Goal: Transaction & Acquisition: Purchase product/service

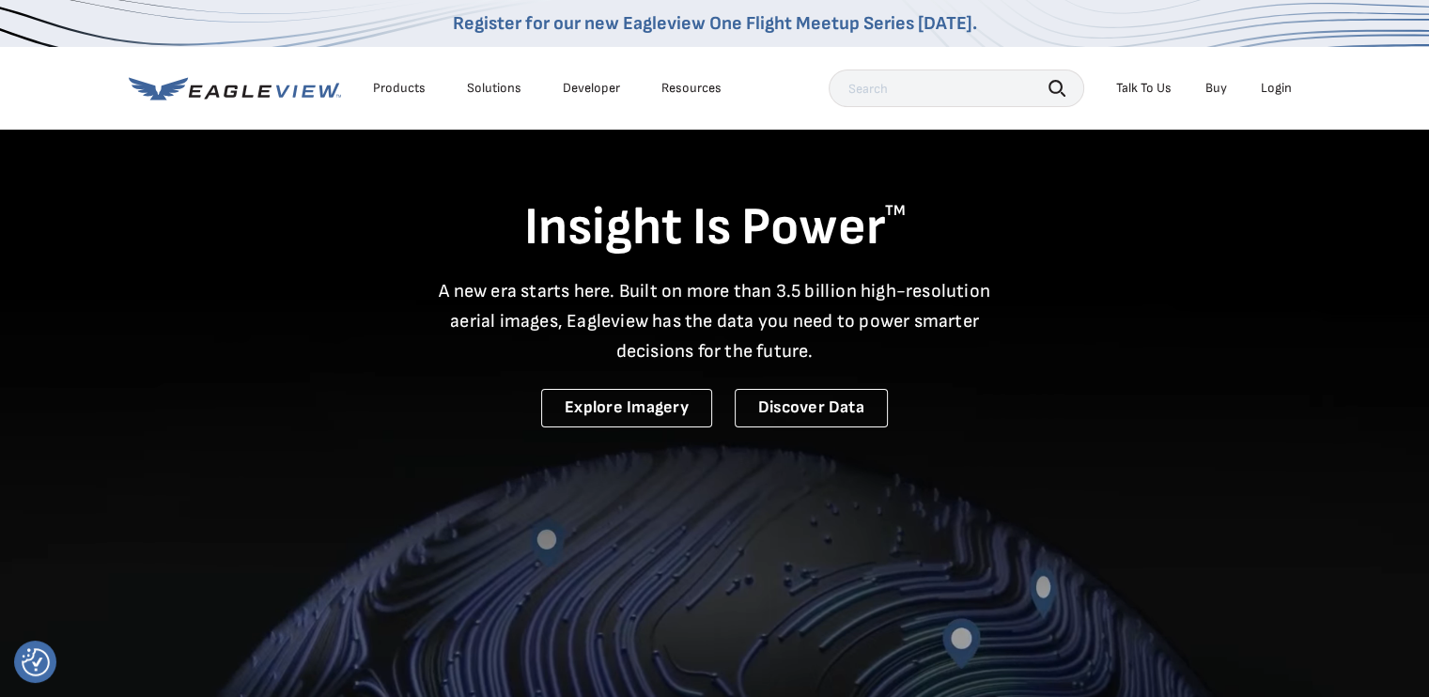
click at [1282, 72] on div "Search Talk To Us Buy Login" at bounding box center [1065, 89] width 473 height 38
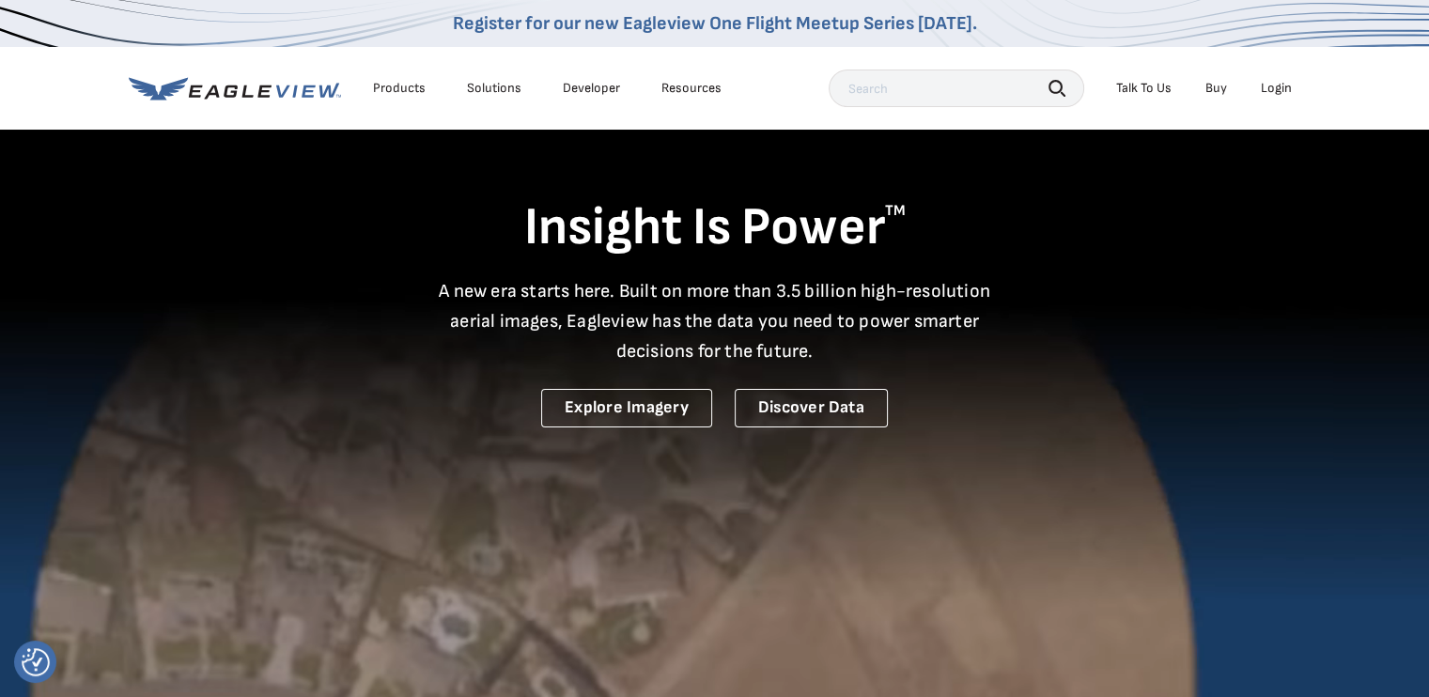
click at [1280, 89] on div "Login" at bounding box center [1276, 88] width 31 height 17
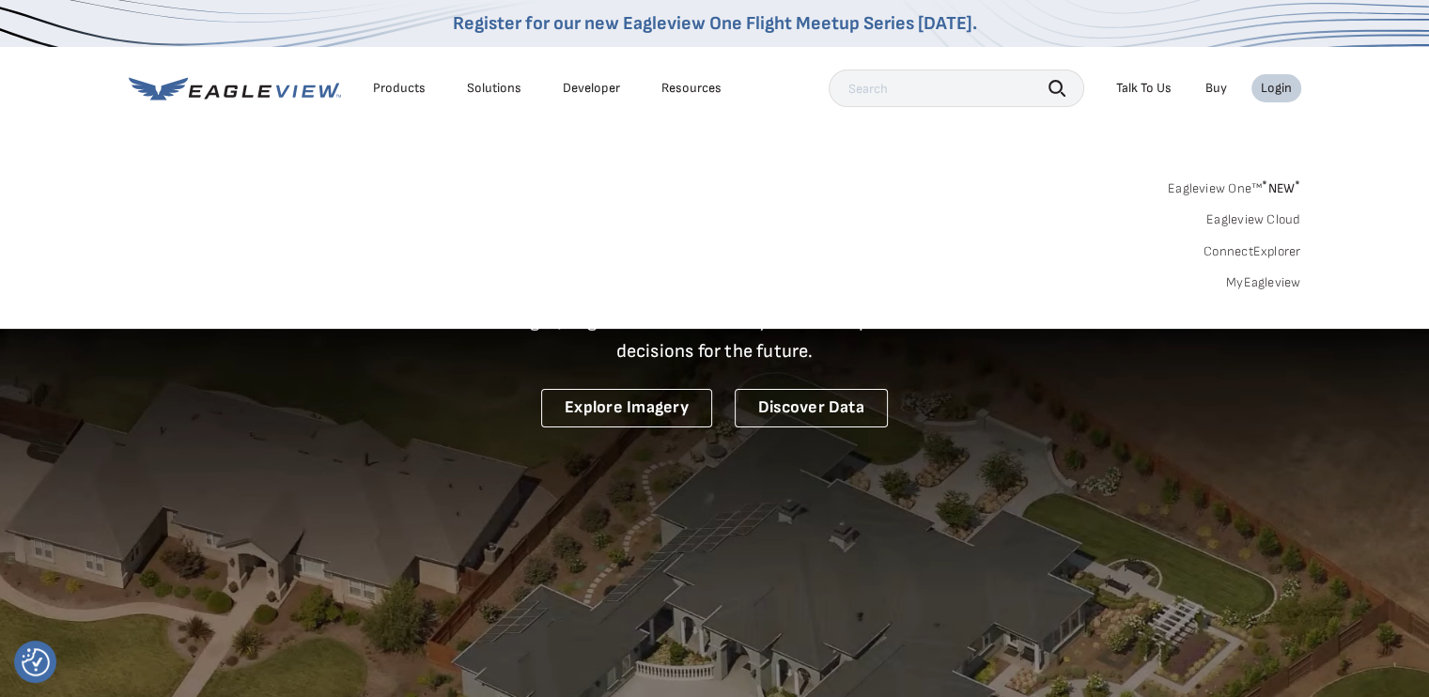
click at [1254, 281] on link "MyEagleview" at bounding box center [1263, 282] width 75 height 17
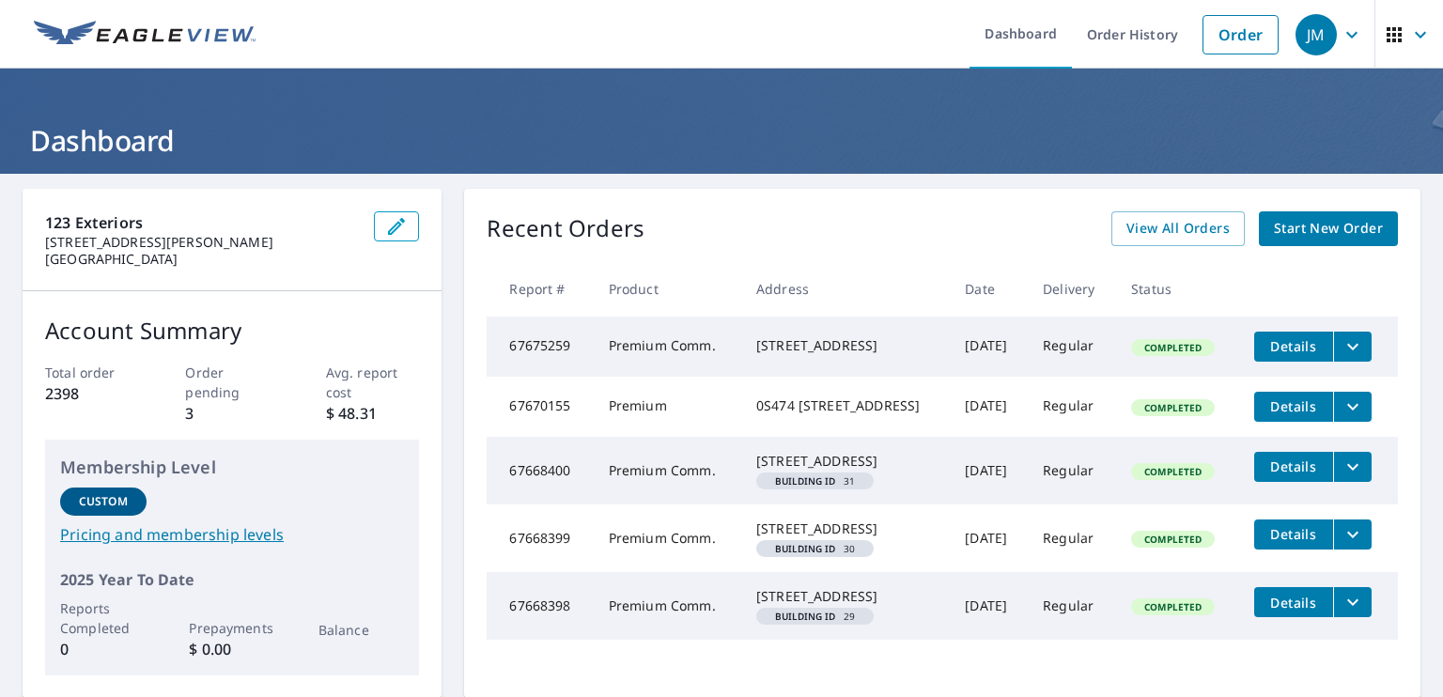
click at [1286, 225] on span "Start New Order" at bounding box center [1328, 228] width 109 height 23
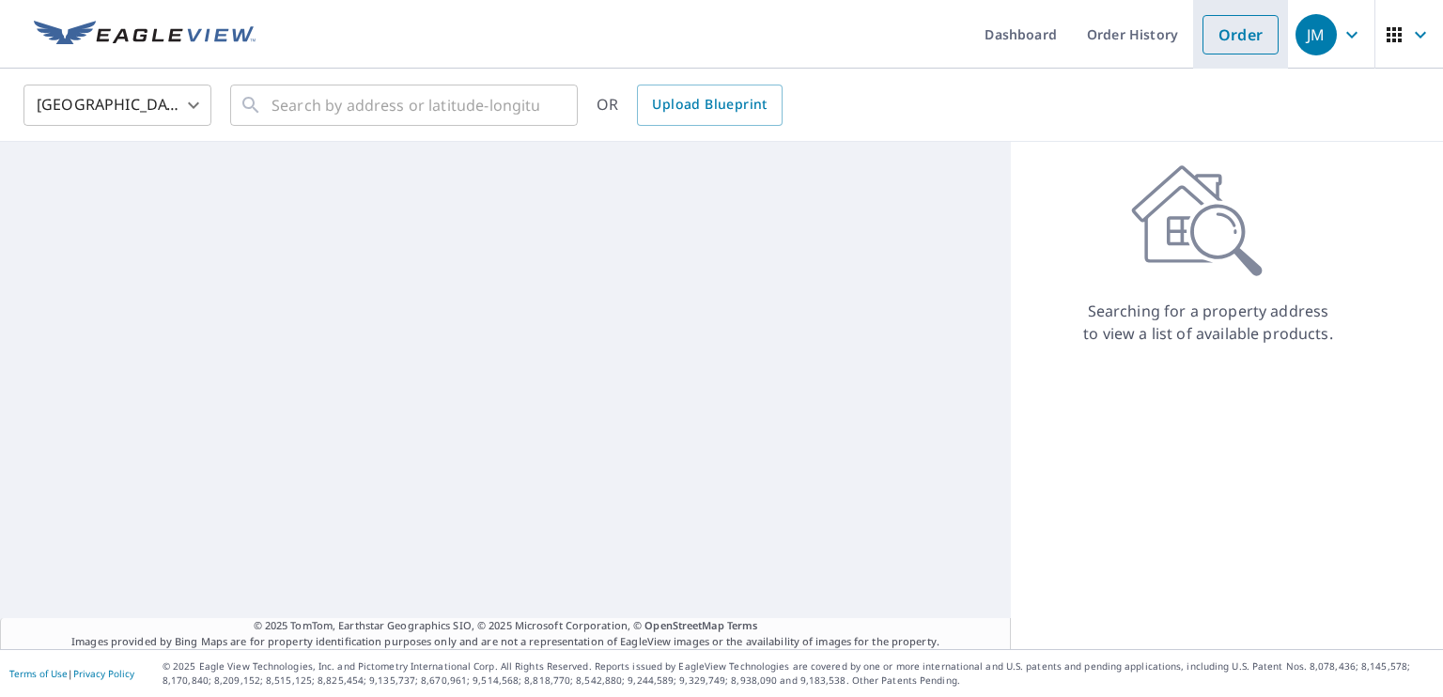
click at [1241, 36] on link "Order" at bounding box center [1241, 34] width 76 height 39
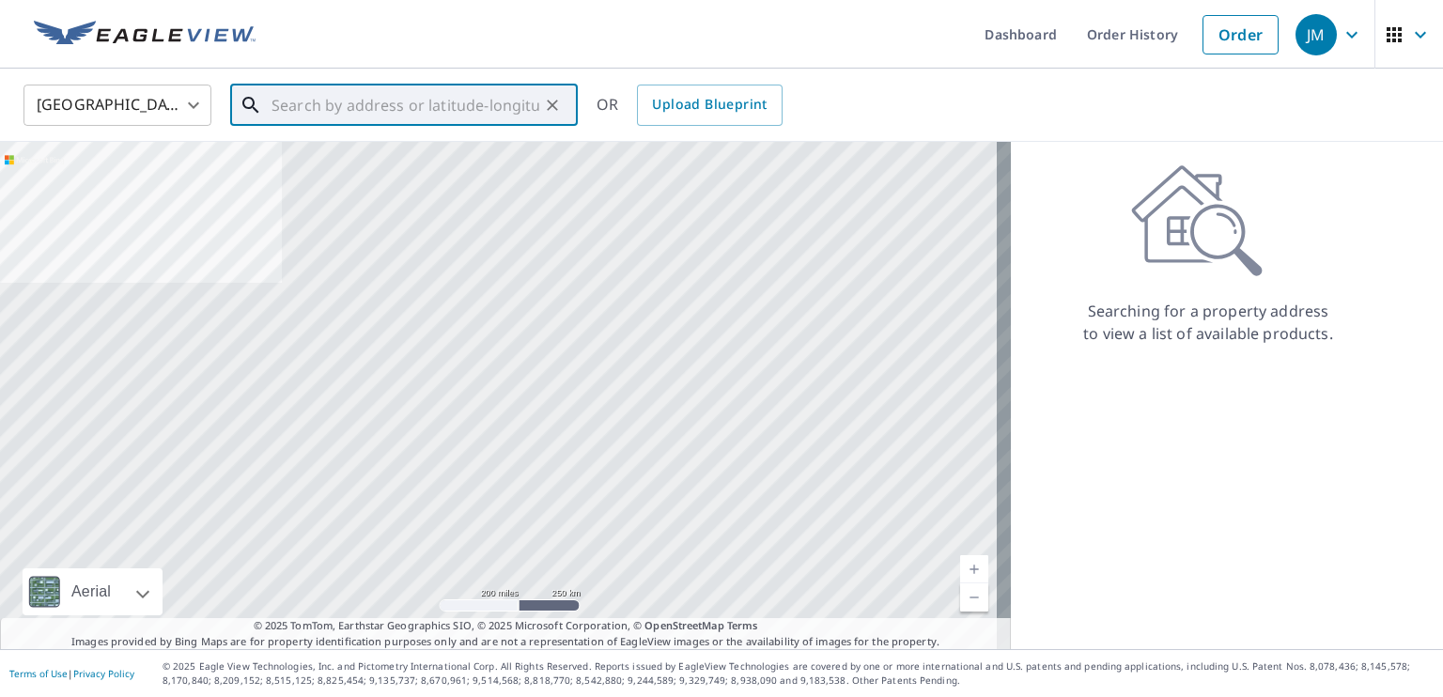
click at [333, 112] on input "text" at bounding box center [406, 105] width 268 height 53
click at [440, 98] on input "text" at bounding box center [406, 105] width 268 height 53
paste input "6718 Joseph Ave Portage, Indiana, 46368-2790"
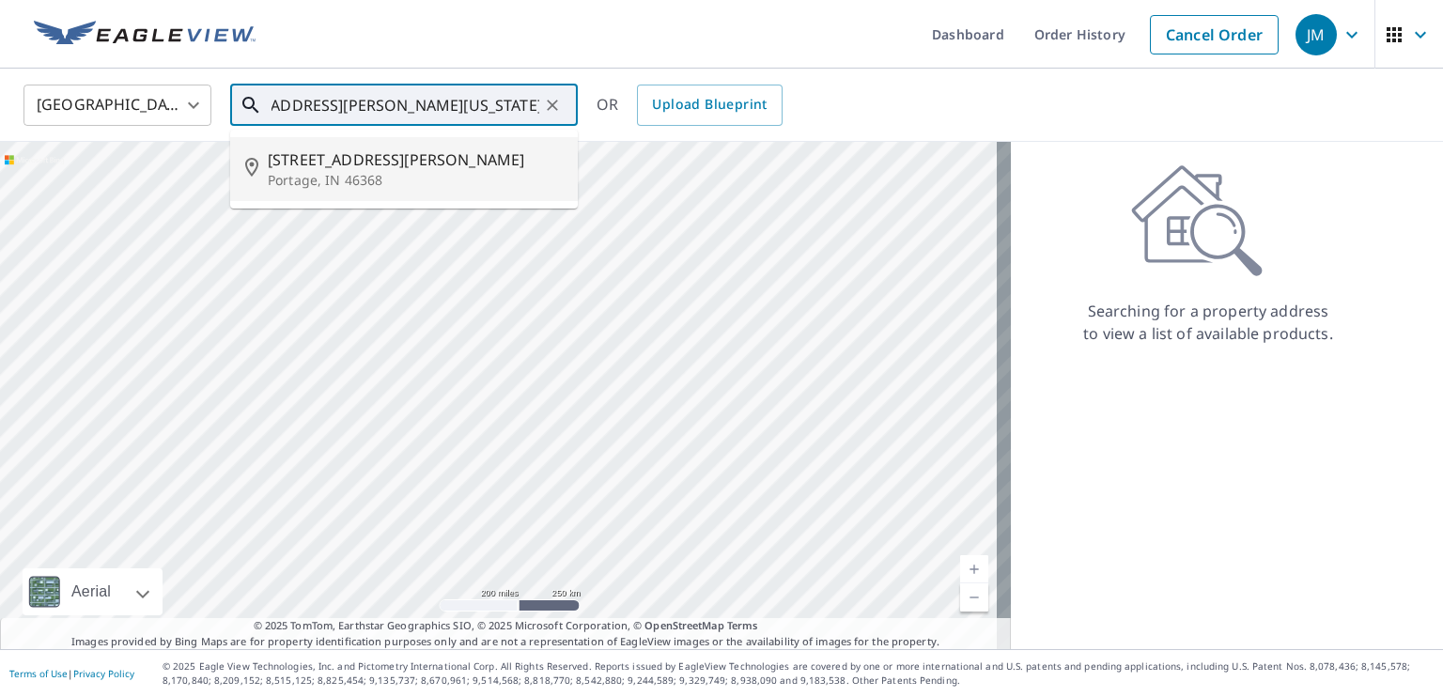
click at [428, 153] on span "6718 Joseph Ave" at bounding box center [415, 159] width 295 height 23
type input "6718 Joseph Ave Portage, IN 46368"
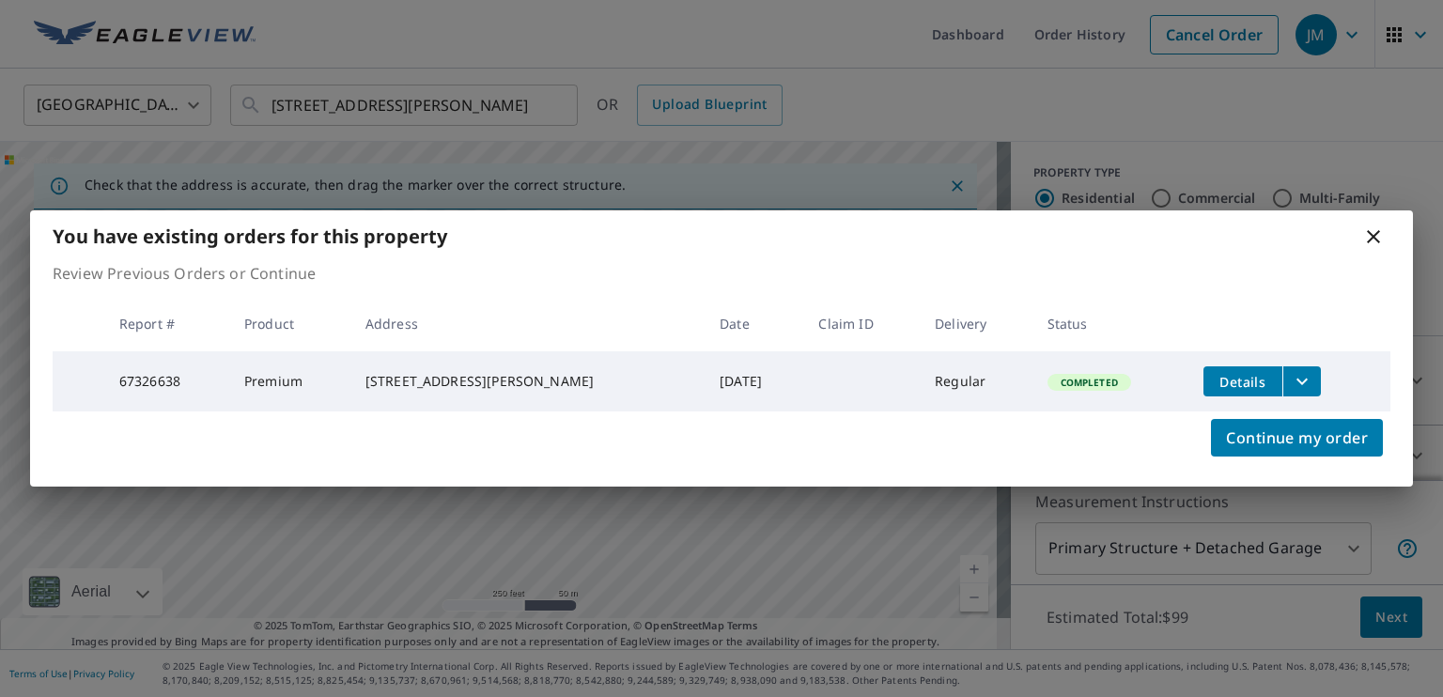
scroll to position [0, 0]
click at [1301, 370] on icon "filesDropdownBtn-67326638" at bounding box center [1302, 381] width 23 height 23
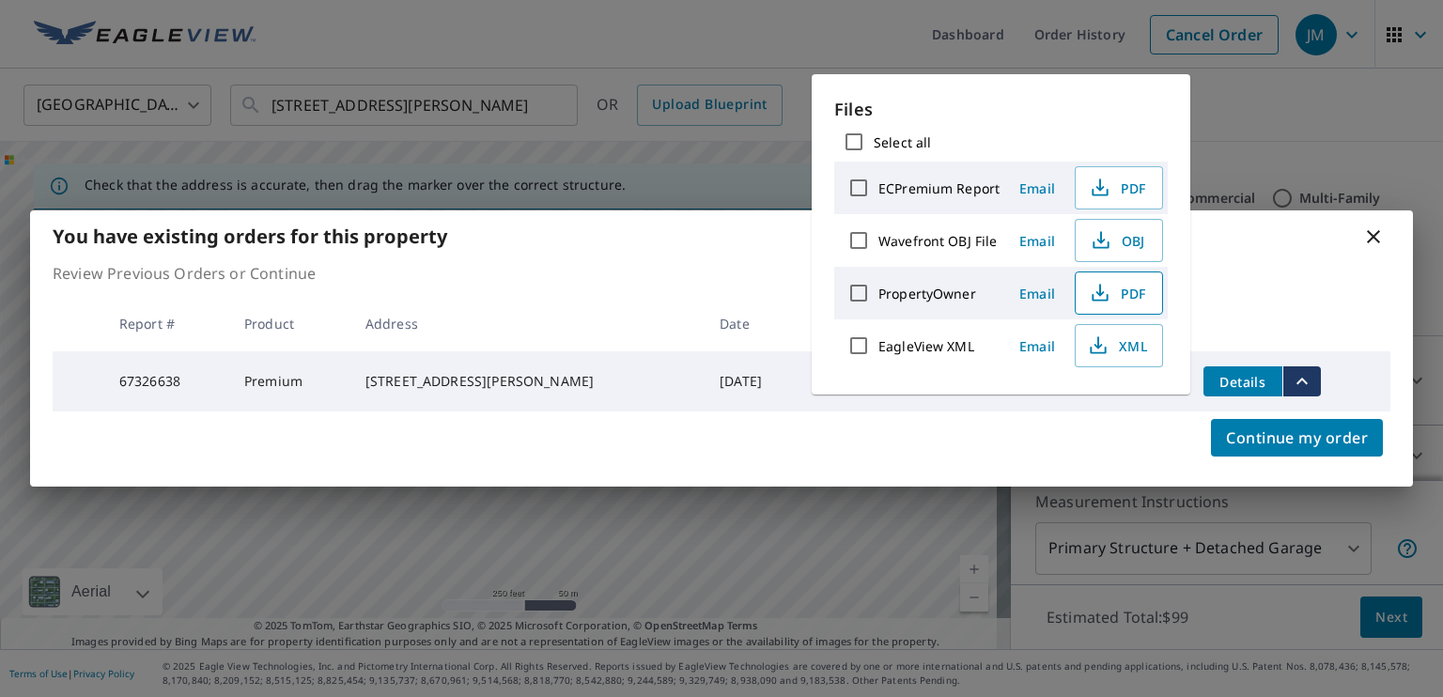
click at [1100, 289] on icon "button" at bounding box center [1100, 293] width 23 height 23
click at [1376, 231] on icon at bounding box center [1373, 236] width 13 height 13
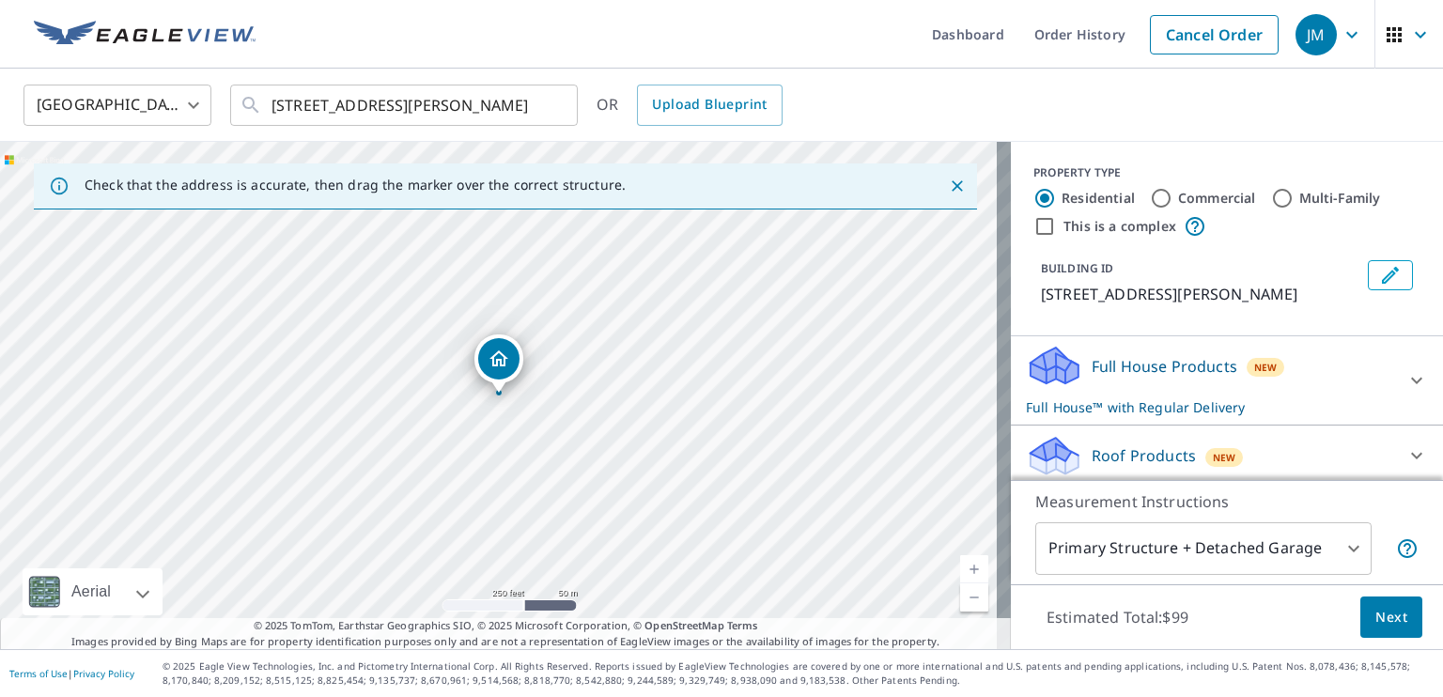
scroll to position [94, 0]
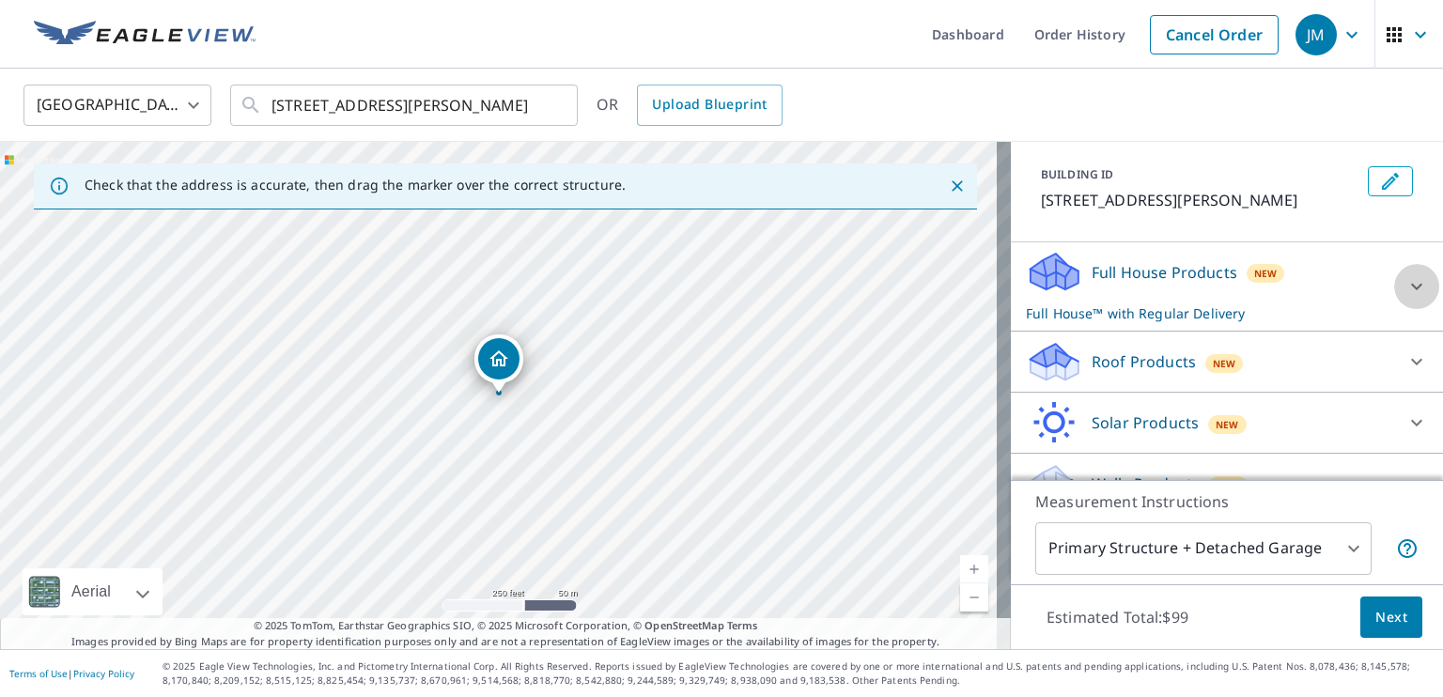
click at [1406, 285] on icon at bounding box center [1417, 286] width 23 height 23
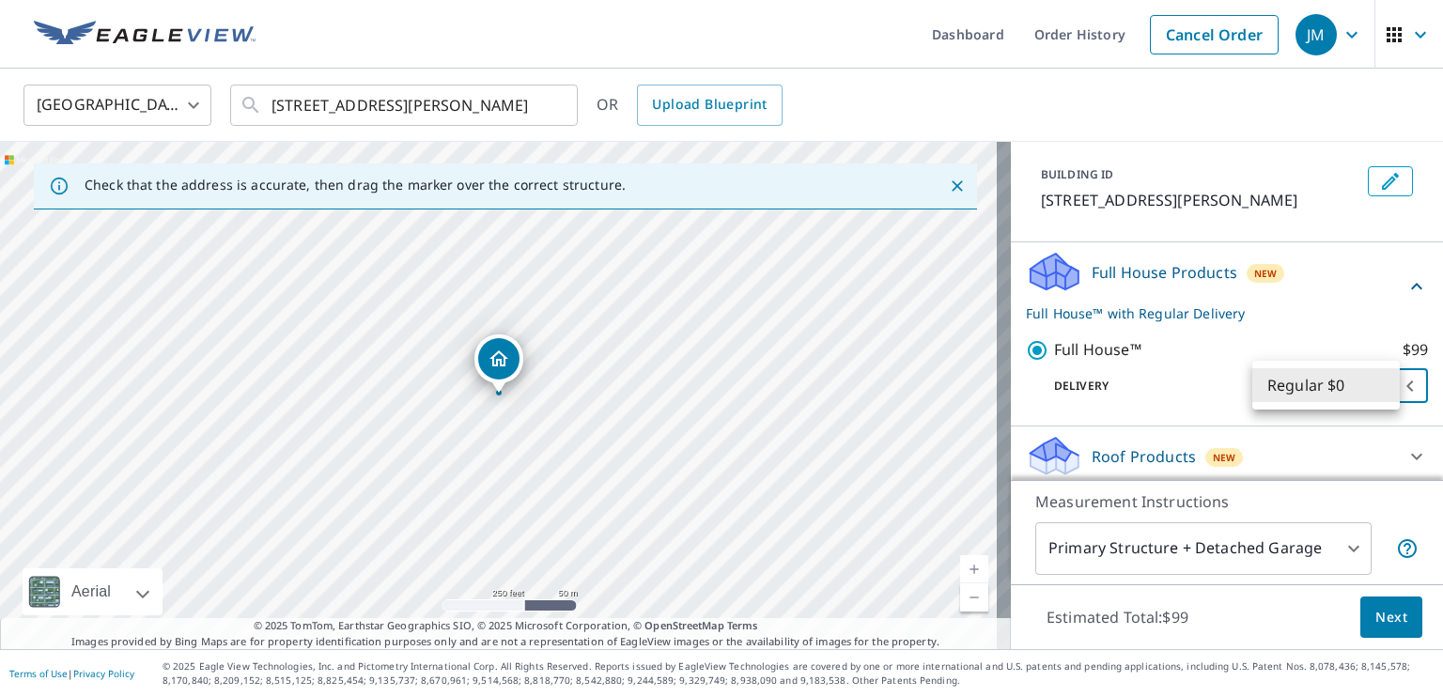
click at [1387, 381] on body "JM JM Dashboard Order History Cancel Order JM United States US ​ 6718 Joseph Av…" at bounding box center [721, 348] width 1443 height 697
click at [1342, 304] on div at bounding box center [721, 348] width 1443 height 697
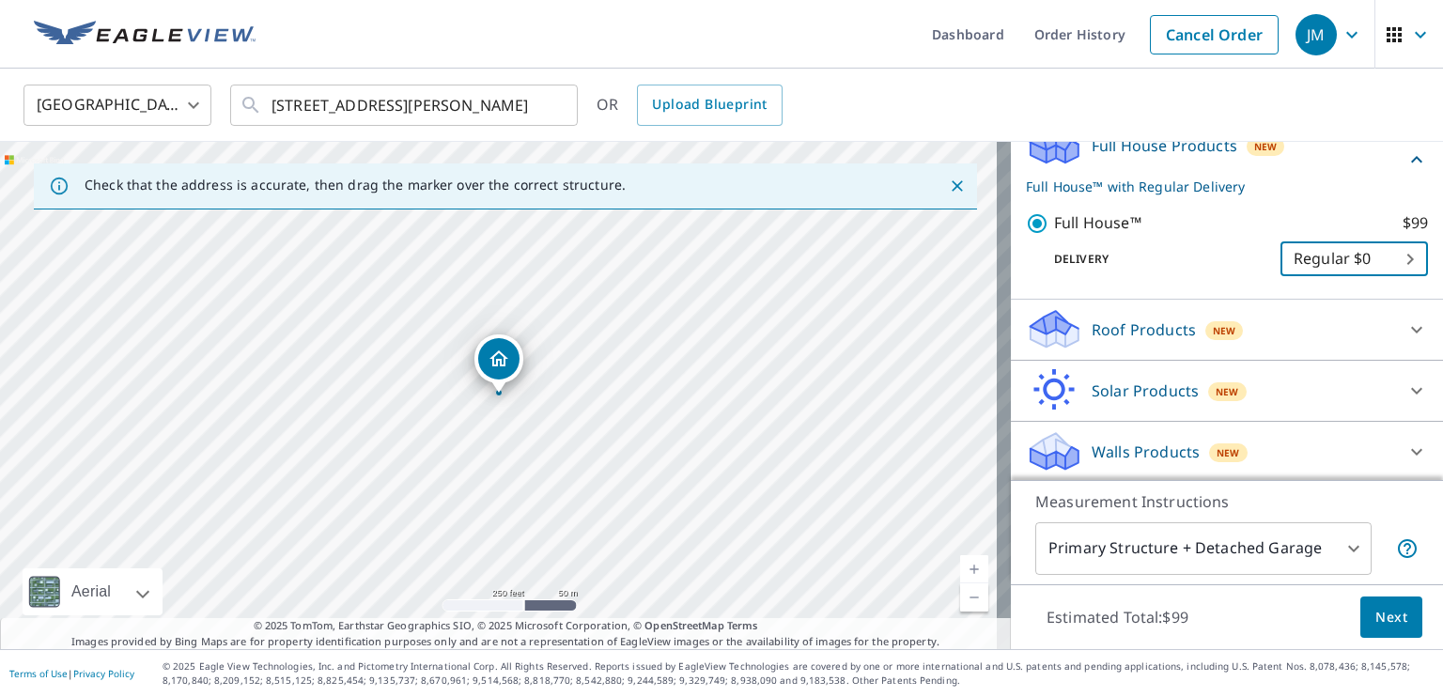
scroll to position [222, 0]
click at [1384, 618] on span "Next" at bounding box center [1392, 617] width 32 height 23
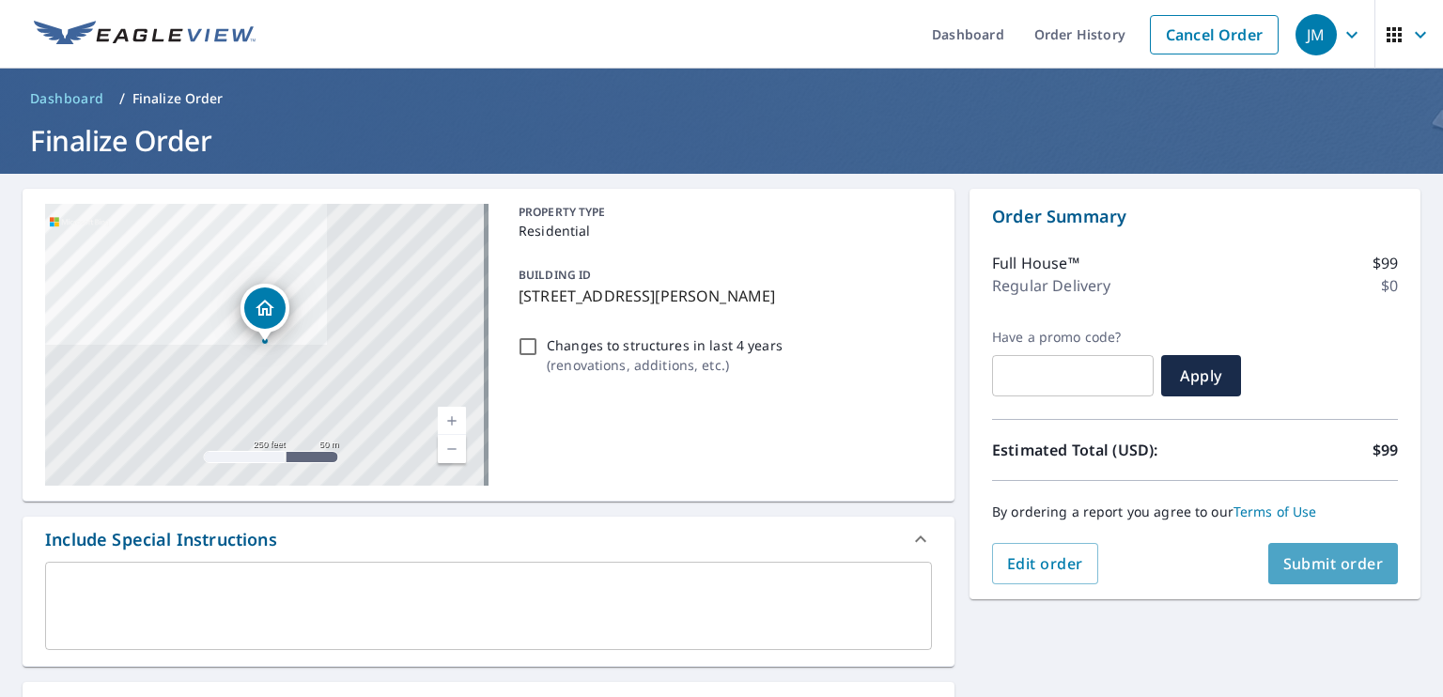
click at [1296, 551] on button "Submit order" at bounding box center [1334, 563] width 131 height 41
checkbox input "true"
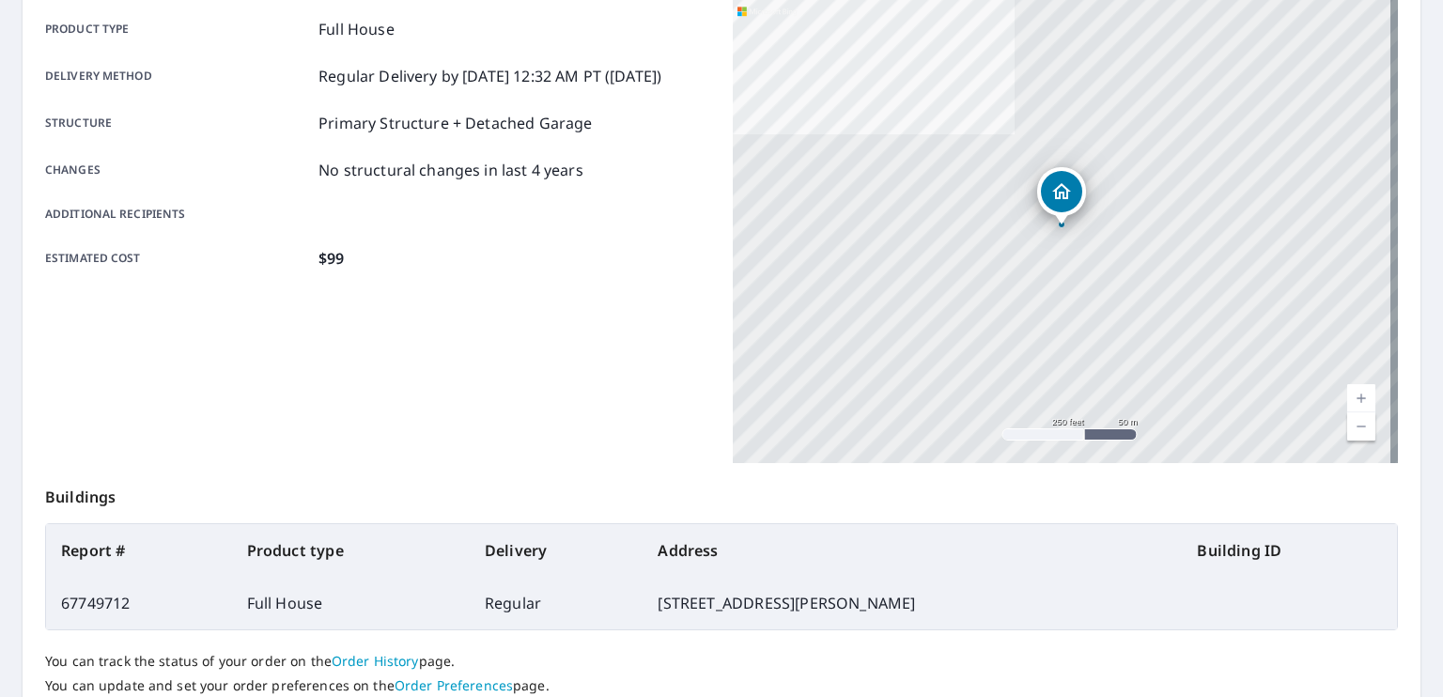
scroll to position [125, 0]
